Goal: Check status

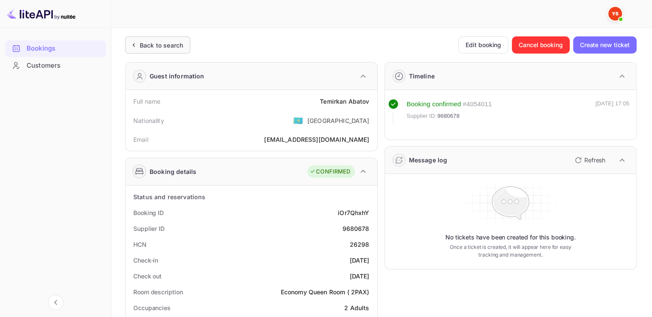
click at [153, 45] on ya-tr-span "Back to search" at bounding box center [161, 45] width 43 height 7
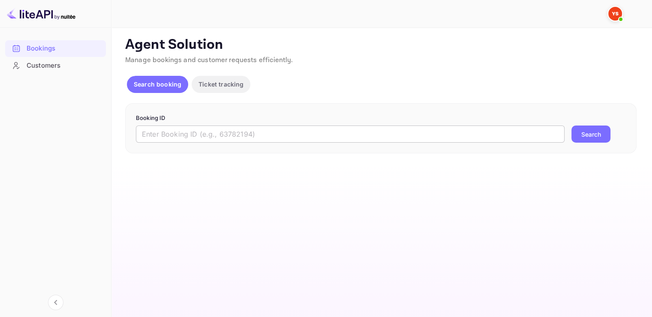
click at [185, 135] on input "text" at bounding box center [350, 134] width 429 height 17
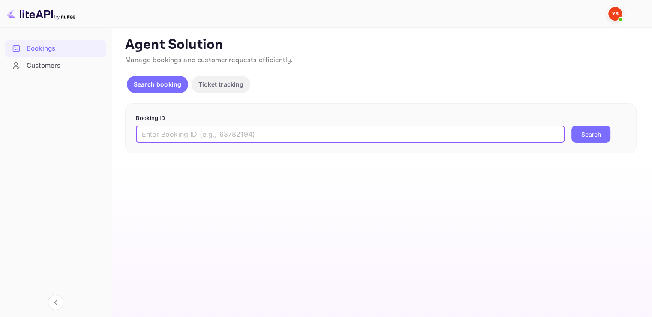
paste input "9667724"
type input "9667724"
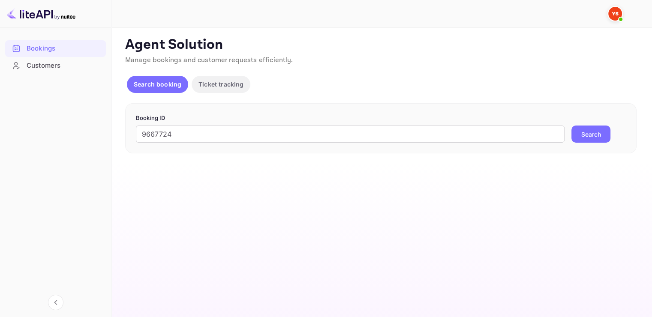
click at [590, 133] on button "Search" at bounding box center [591, 134] width 39 height 17
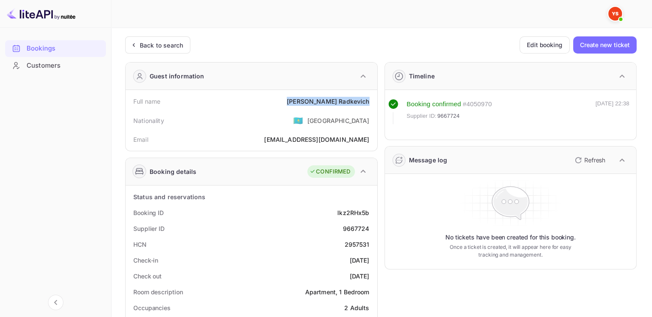
drag, startPoint x: 370, startPoint y: 100, endPoint x: 306, endPoint y: 101, distance: 63.9
click at [306, 101] on div "Full name [PERSON_NAME]" at bounding box center [251, 102] width 245 height 16
copy div "[PERSON_NAME]"
drag, startPoint x: 370, startPoint y: 228, endPoint x: 342, endPoint y: 227, distance: 27.5
click at [342, 227] on div "Supplier ID 9667724" at bounding box center [251, 229] width 245 height 16
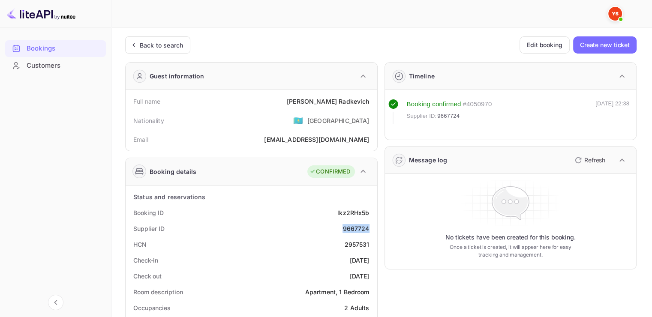
copy div "9667724"
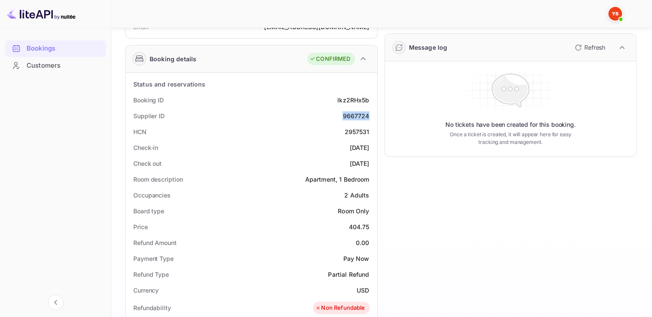
scroll to position [172, 0]
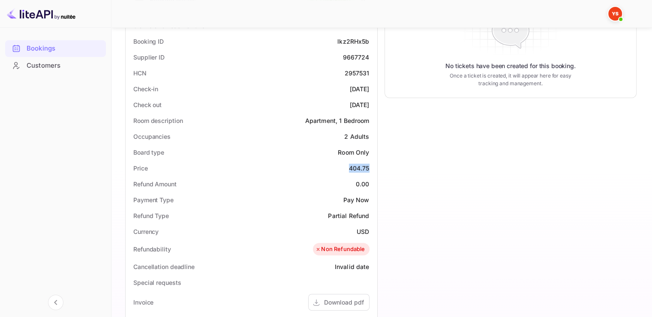
drag, startPoint x: 370, startPoint y: 168, endPoint x: 348, endPoint y: 166, distance: 21.5
click at [348, 166] on div "Price 404.75" at bounding box center [251, 168] width 245 height 16
copy div "404.75"
drag, startPoint x: 369, startPoint y: 232, endPoint x: 355, endPoint y: 232, distance: 13.7
click at [355, 232] on div "Currency USD" at bounding box center [251, 232] width 245 height 16
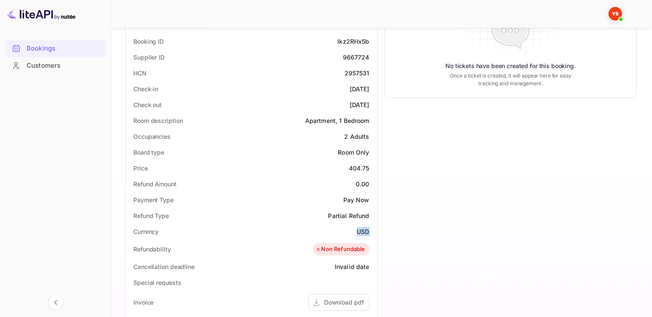
copy div "USD"
